Goal: Transaction & Acquisition: Purchase product/service

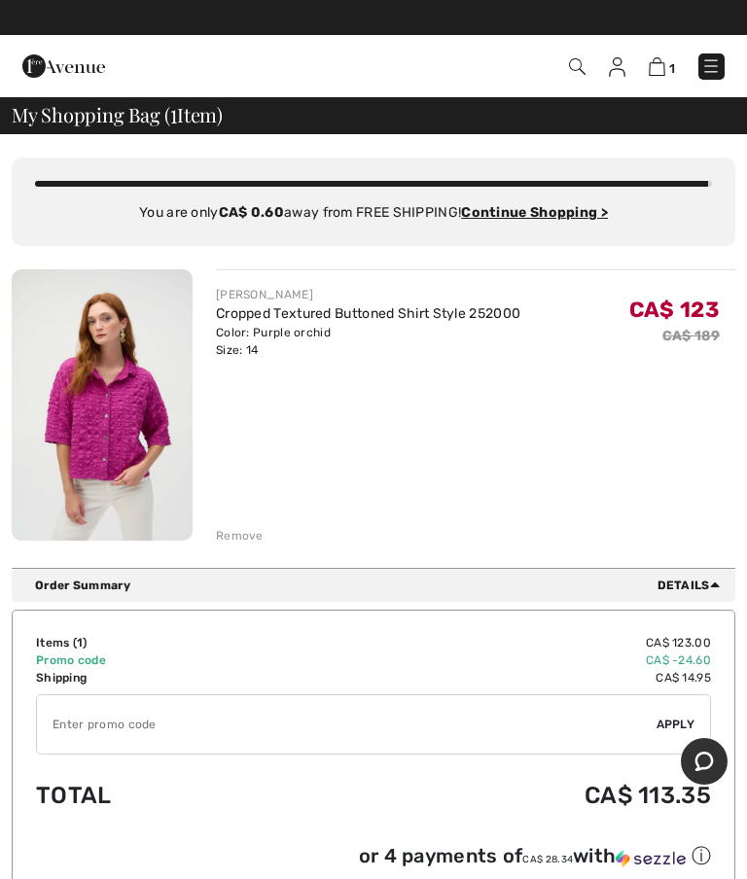
click at [709, 69] on img at bounding box center [710, 65] width 19 height 19
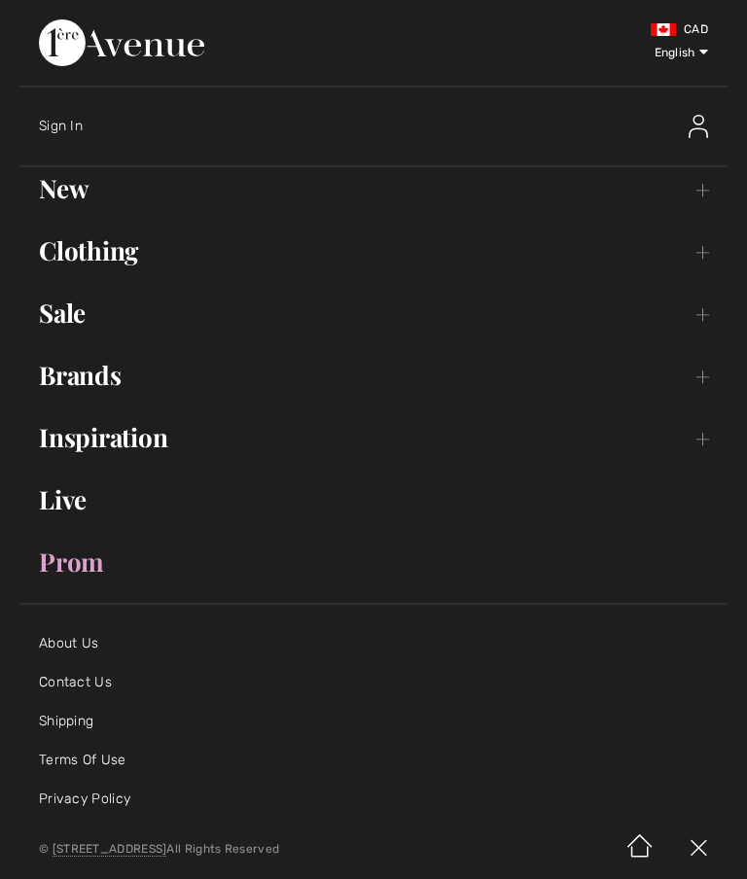
click at [83, 325] on link "Sale Toggle submenu" at bounding box center [373, 313] width 708 height 43
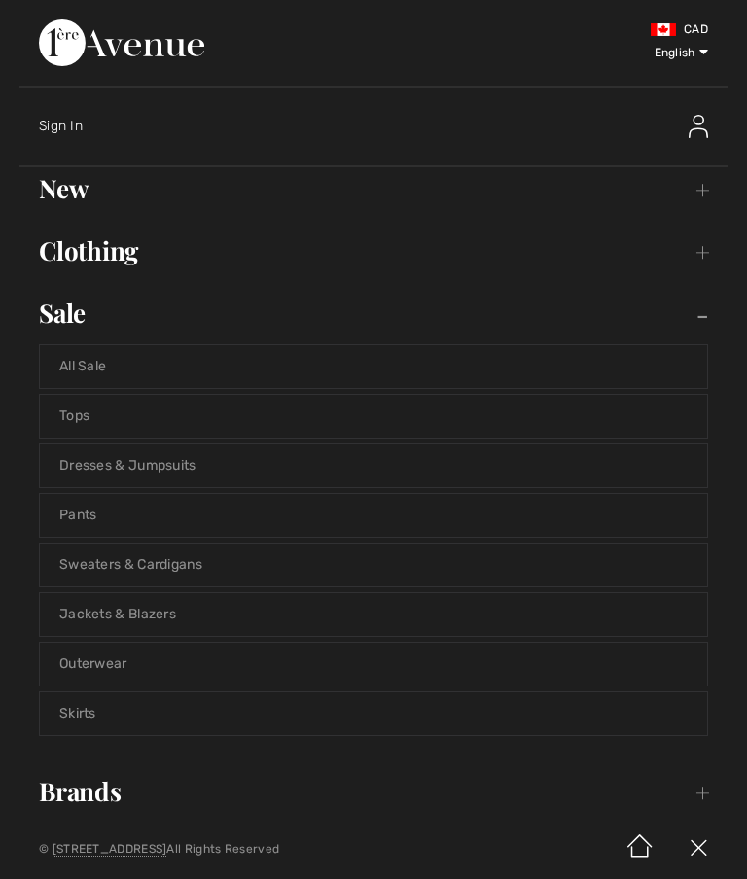
click at [85, 368] on link "All Sale" at bounding box center [373, 366] width 667 height 43
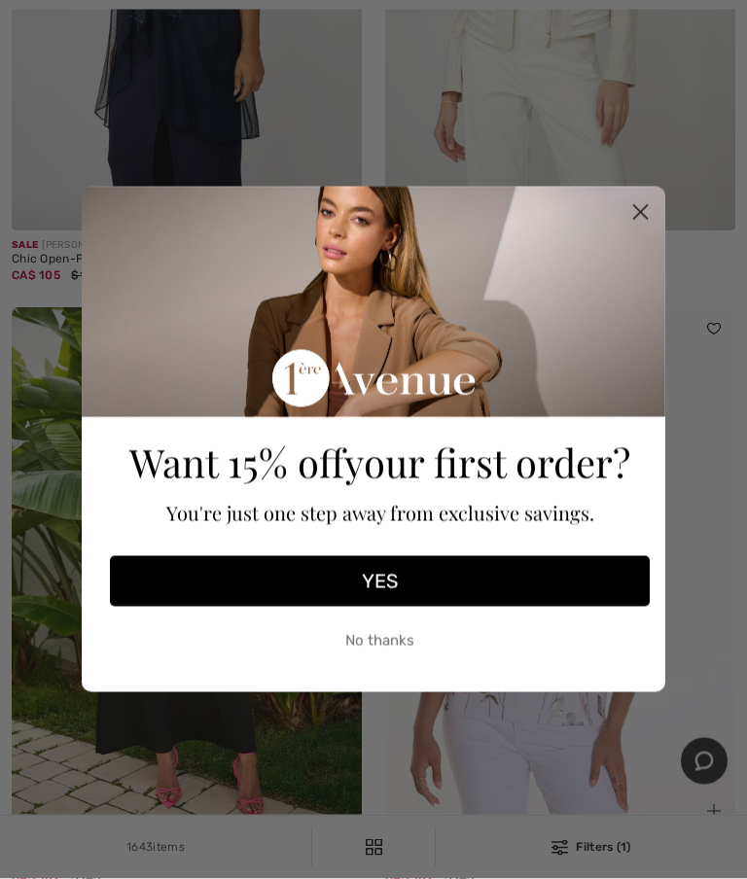
click at [653, 228] on circle "Close dialog" at bounding box center [640, 212] width 32 height 32
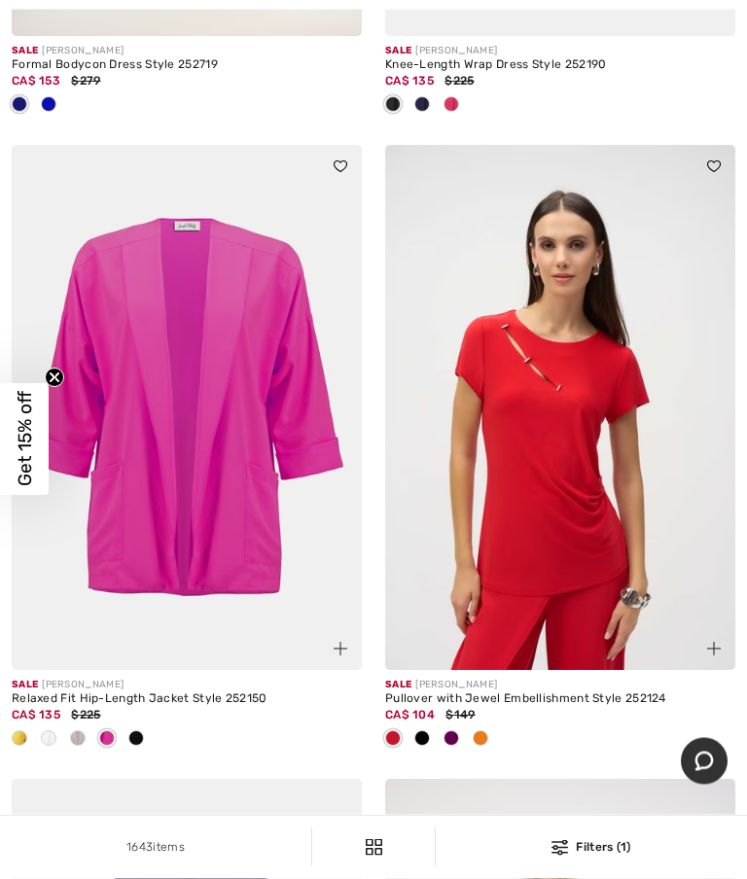
scroll to position [13120, 0]
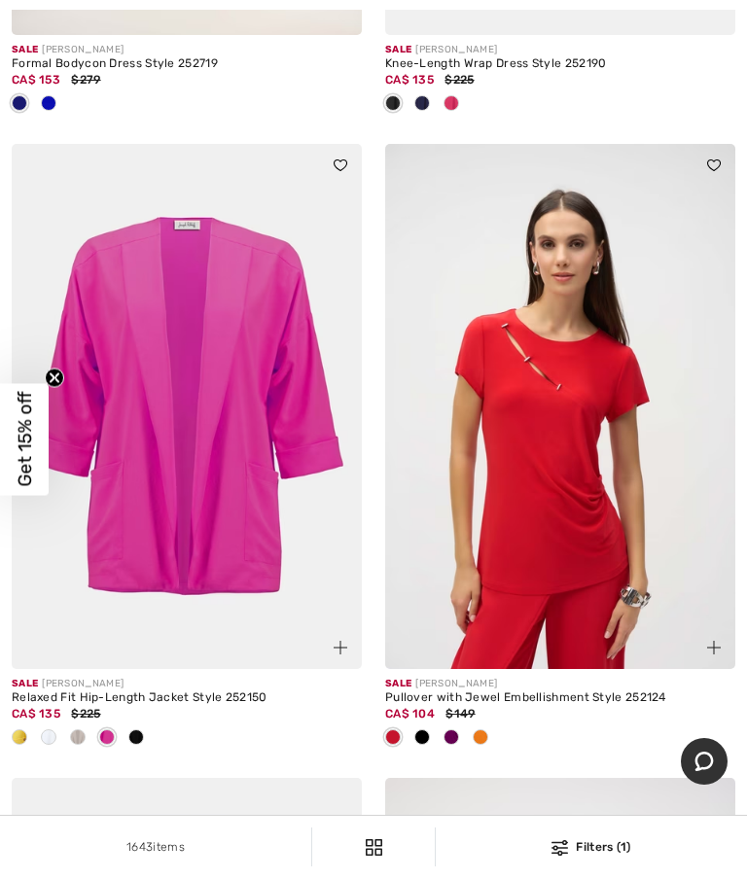
click at [123, 691] on div "Relaxed Fit Hip-Length Jacket Style 252150" at bounding box center [187, 698] width 350 height 14
click at [46, 707] on span "CA$ 135" at bounding box center [36, 714] width 49 height 14
click at [107, 422] on img at bounding box center [187, 406] width 350 height 525
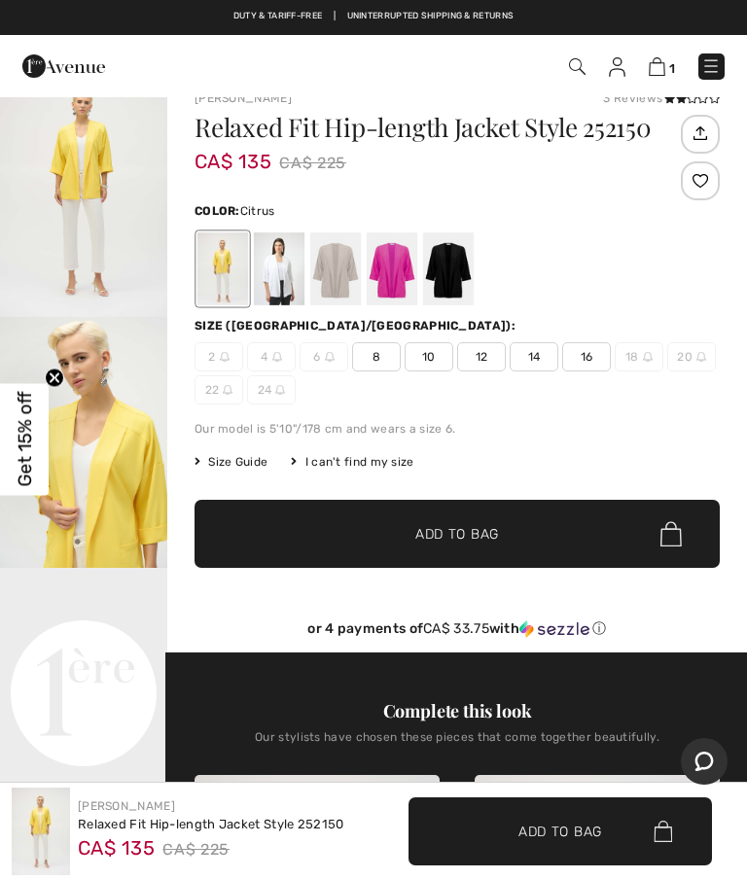
scroll to position [17, 0]
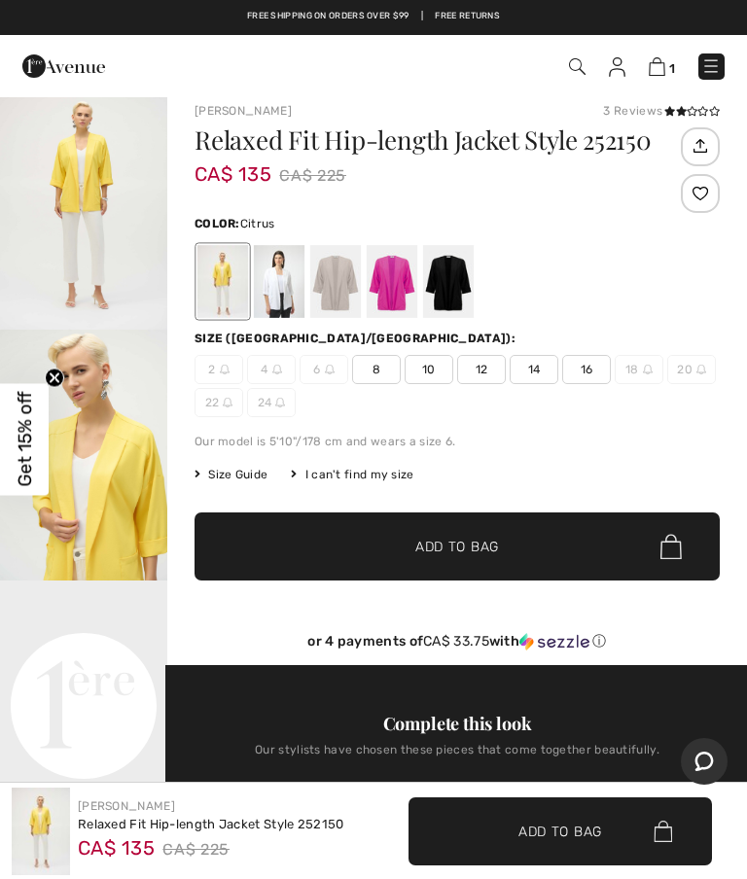
click at [327, 287] on div at bounding box center [335, 281] width 51 height 73
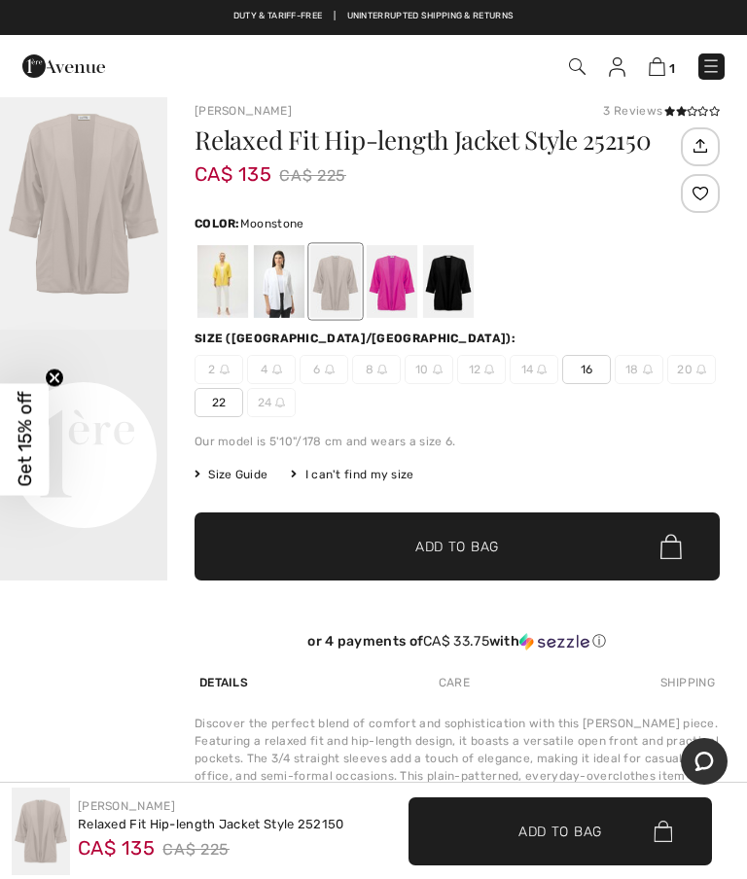
click at [380, 287] on div at bounding box center [391, 281] width 51 height 73
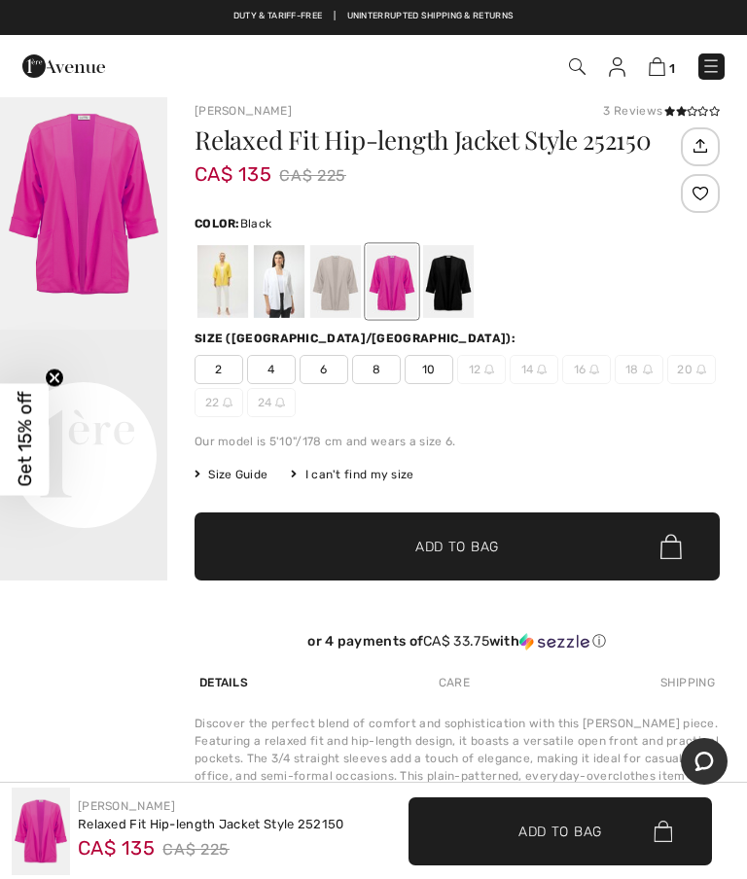
click at [454, 282] on div at bounding box center [448, 281] width 51 height 73
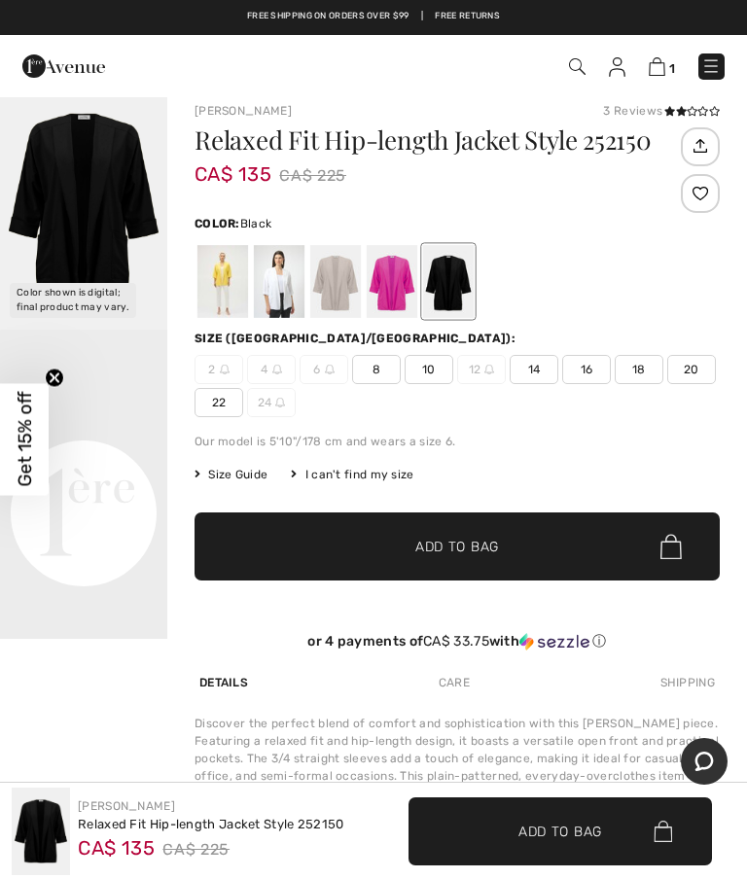
scroll to position [0, 0]
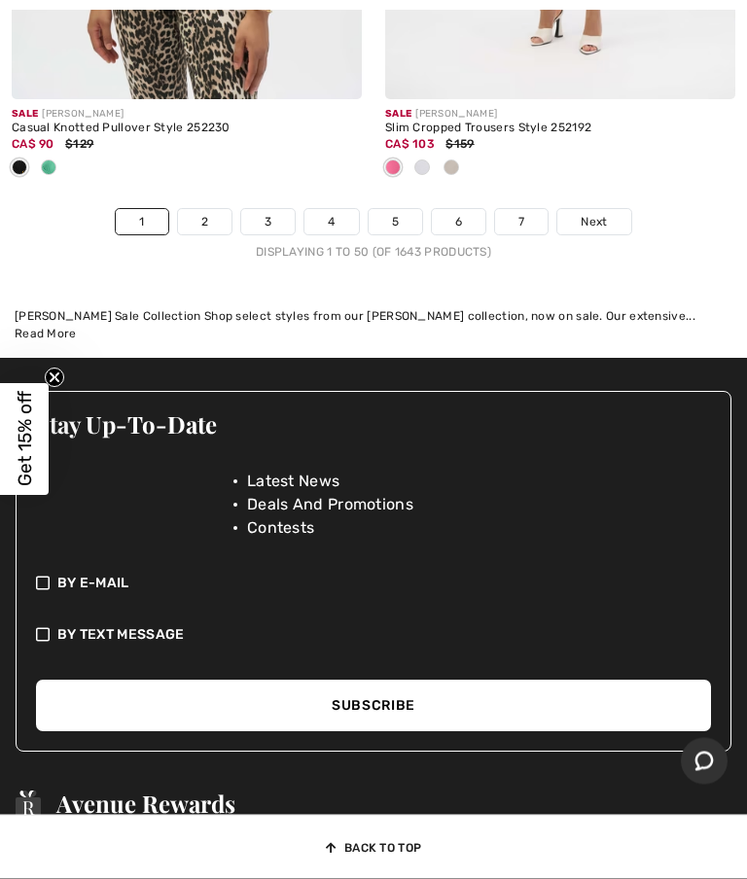
scroll to position [16319, 0]
click at [207, 209] on link "2" at bounding box center [204, 221] width 53 height 25
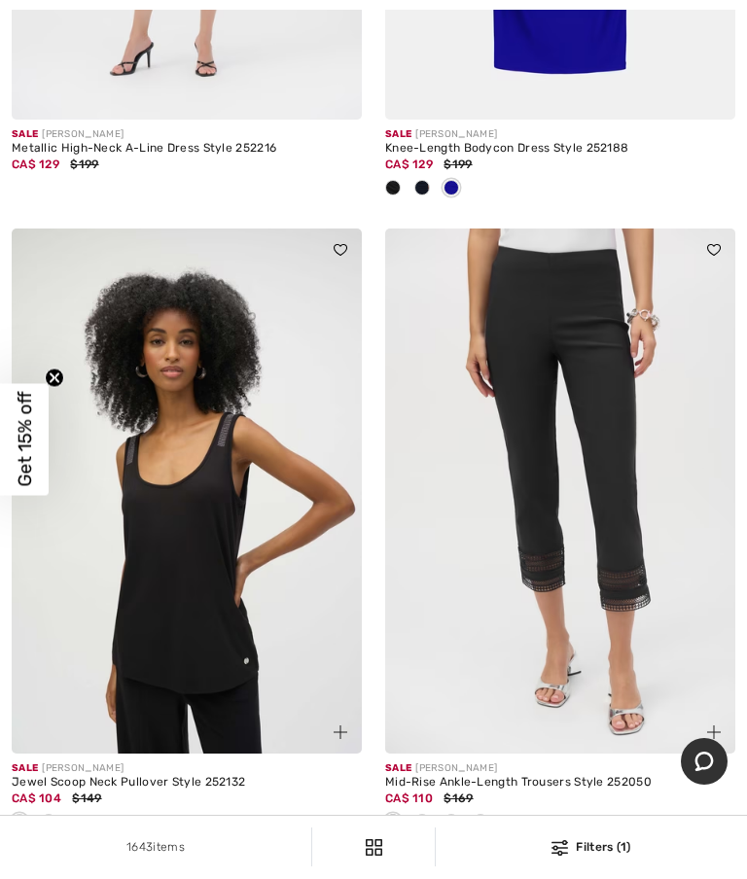
scroll to position [3189, 0]
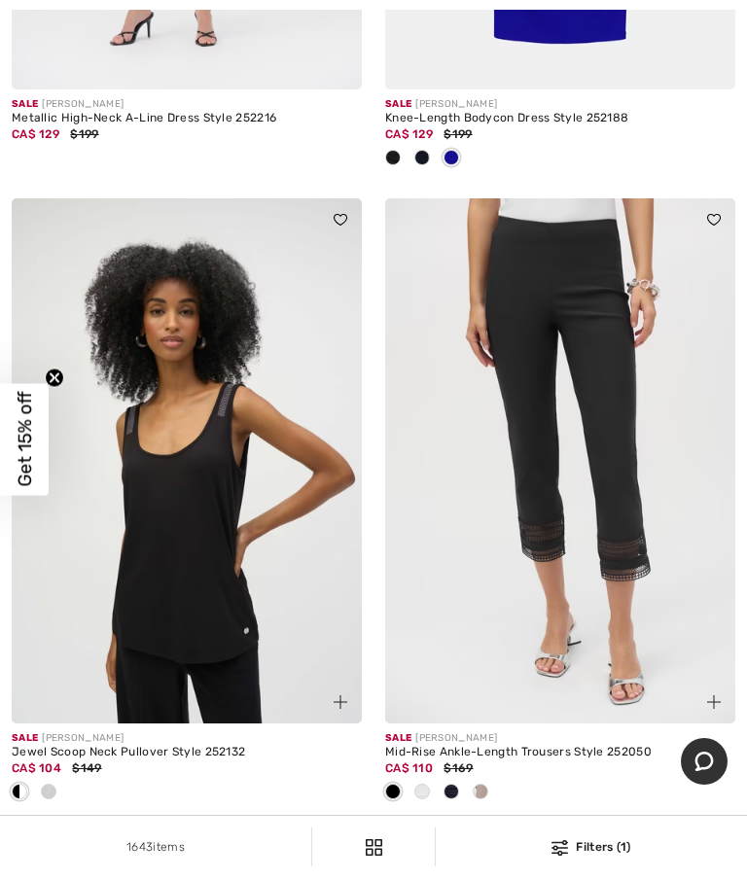
click at [459, 666] on img at bounding box center [560, 460] width 350 height 525
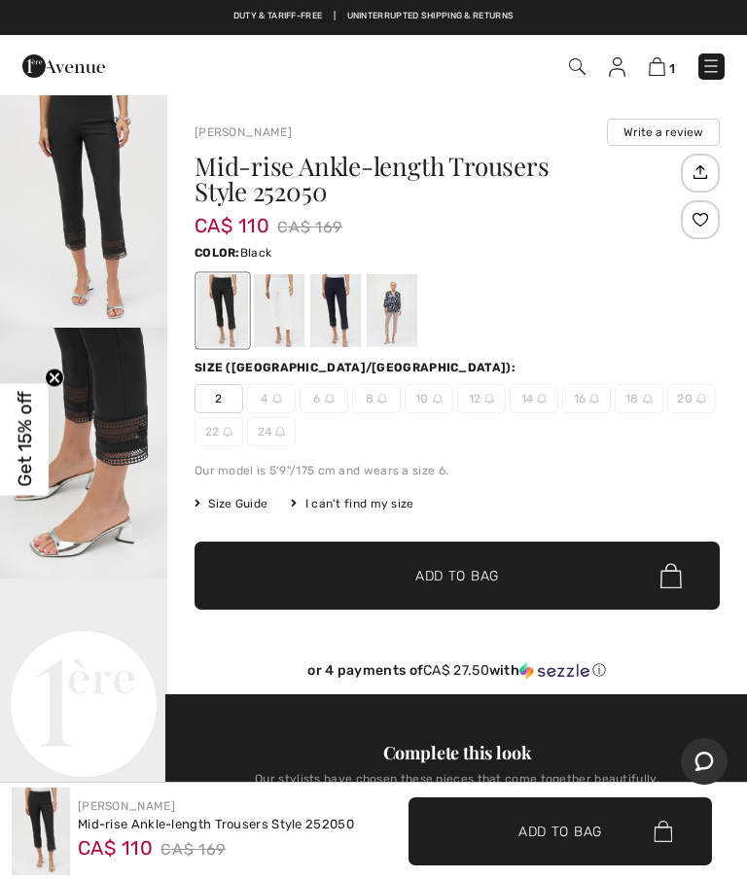
scroll to position [15, 0]
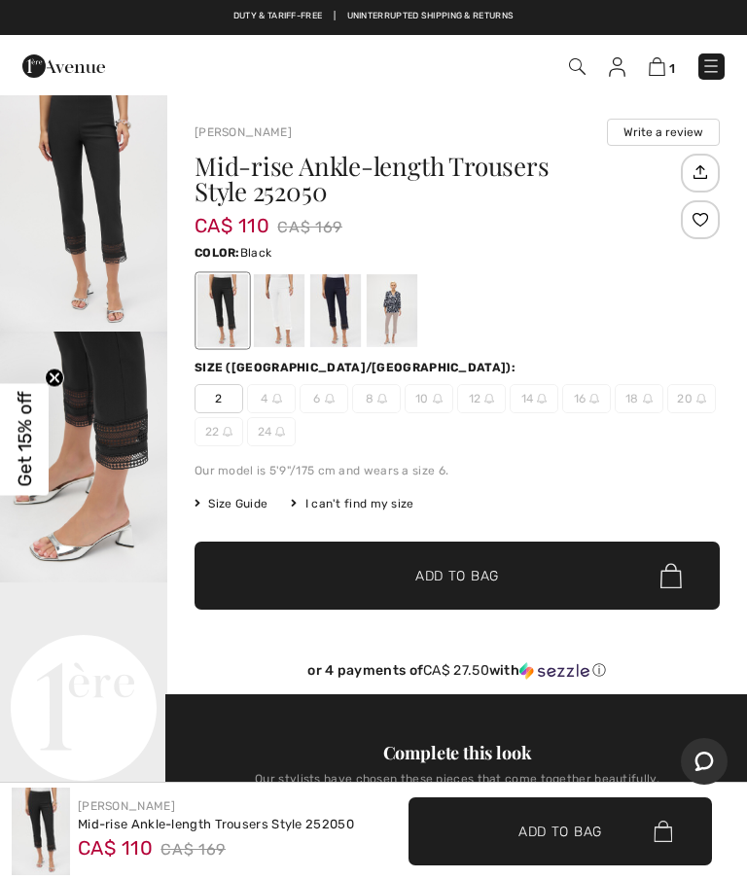
click at [273, 324] on div at bounding box center [279, 310] width 51 height 73
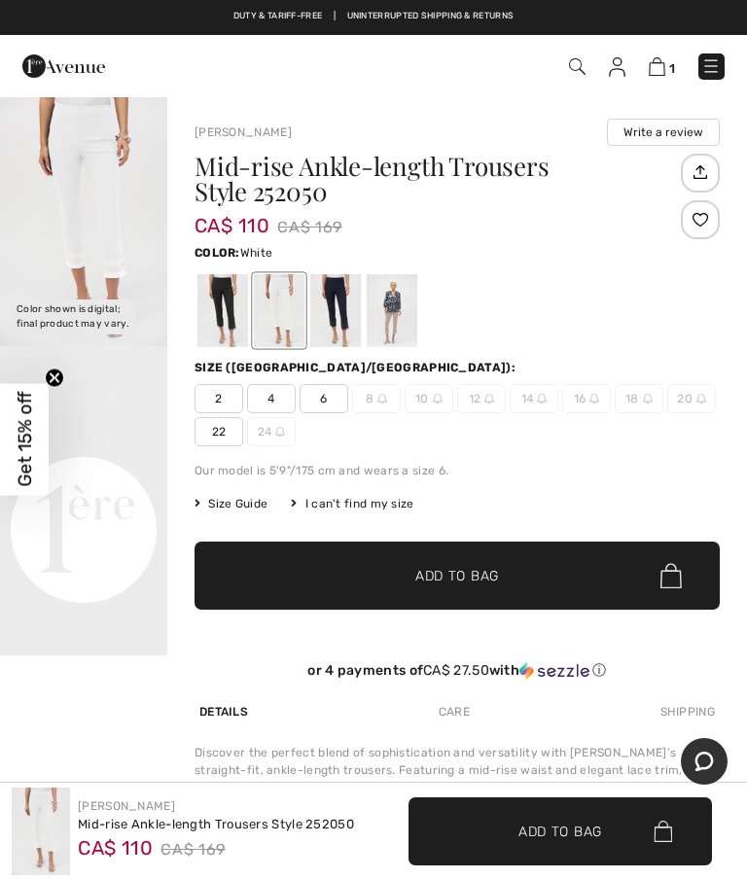
scroll to position [0, 0]
click at [329, 318] on div at bounding box center [335, 310] width 51 height 73
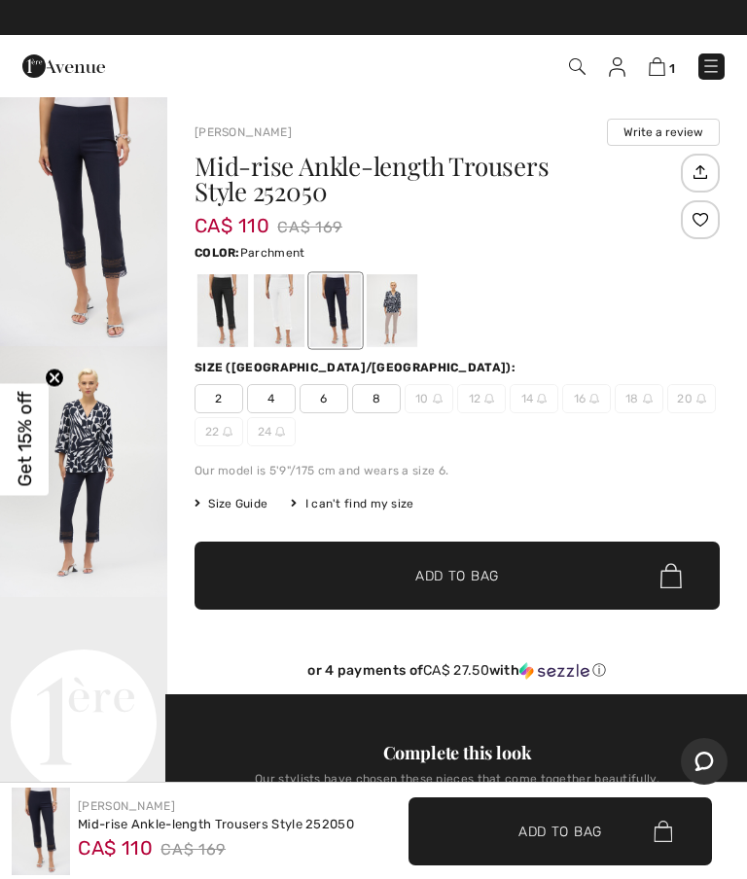
click at [396, 321] on div at bounding box center [391, 310] width 51 height 73
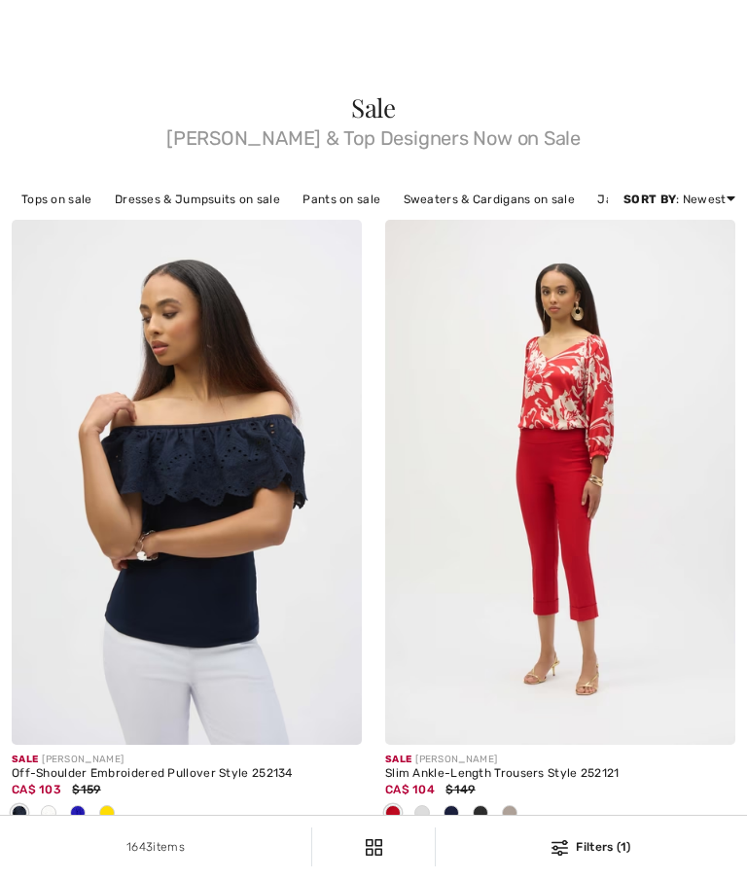
scroll to position [3267, 0]
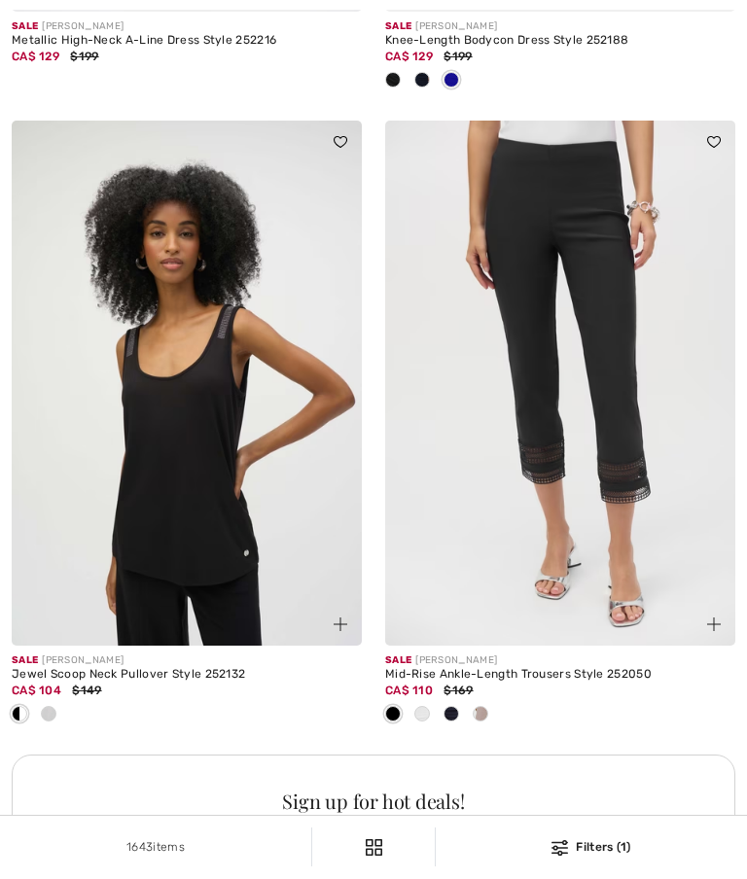
checkbox input "true"
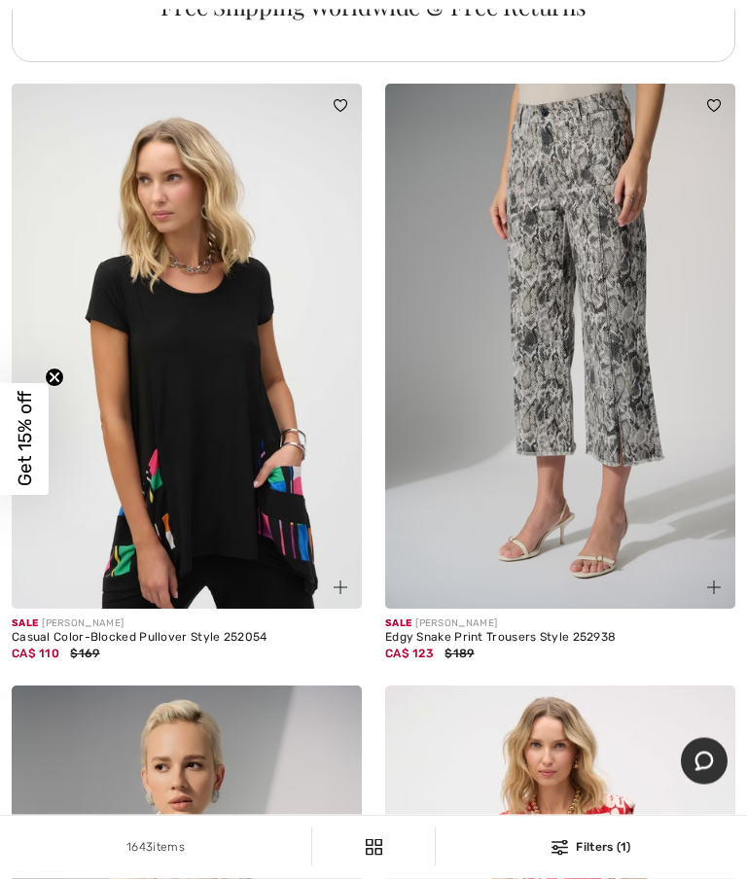
scroll to position [12234, 0]
